Goal: Information Seeking & Learning: Learn about a topic

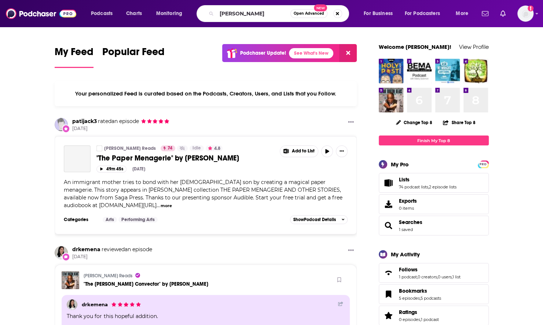
type input "[PERSON_NAME]"
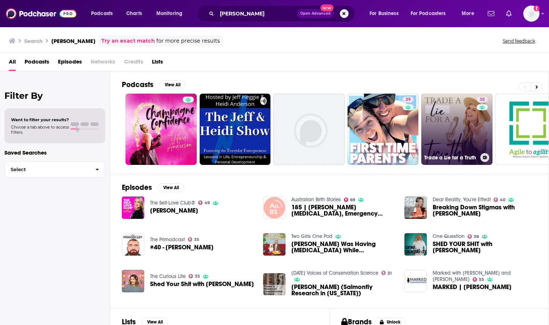
click at [458, 128] on link "35 Trade a Lie for a Truth" at bounding box center [456, 129] width 71 height 71
